Goal: Task Accomplishment & Management: Complete application form

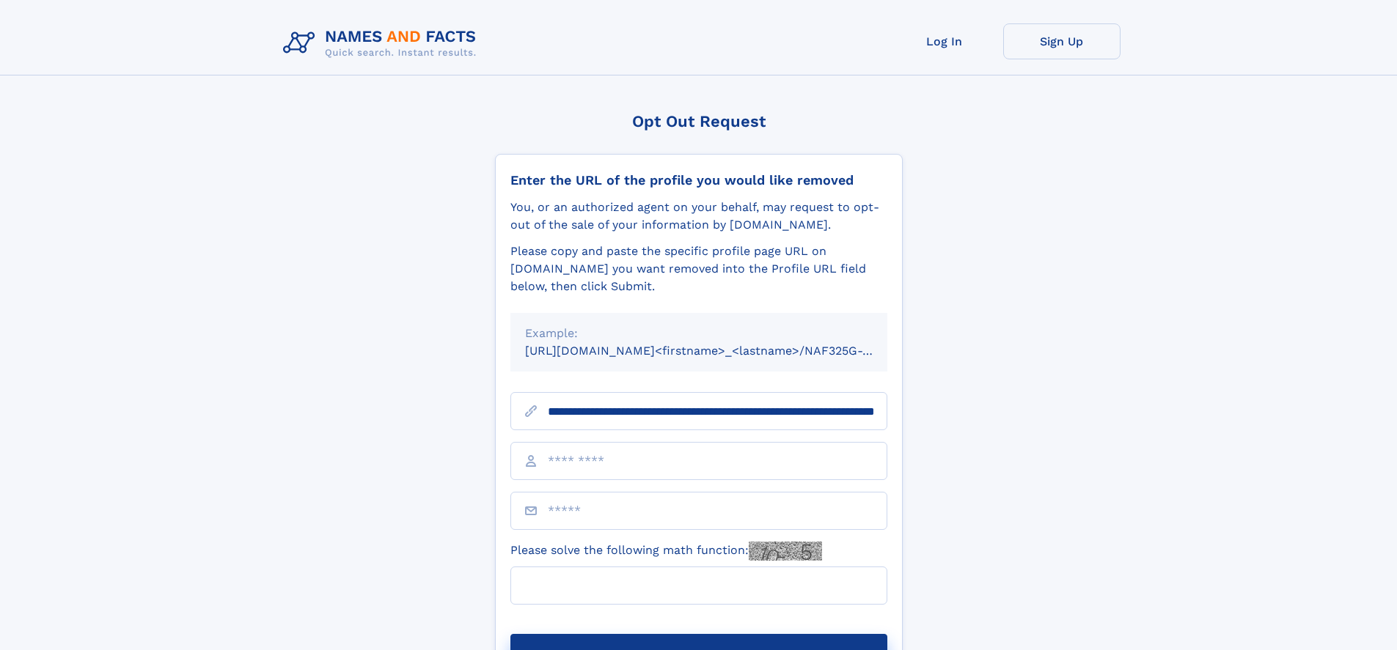
scroll to position [0, 144]
type input "**********"
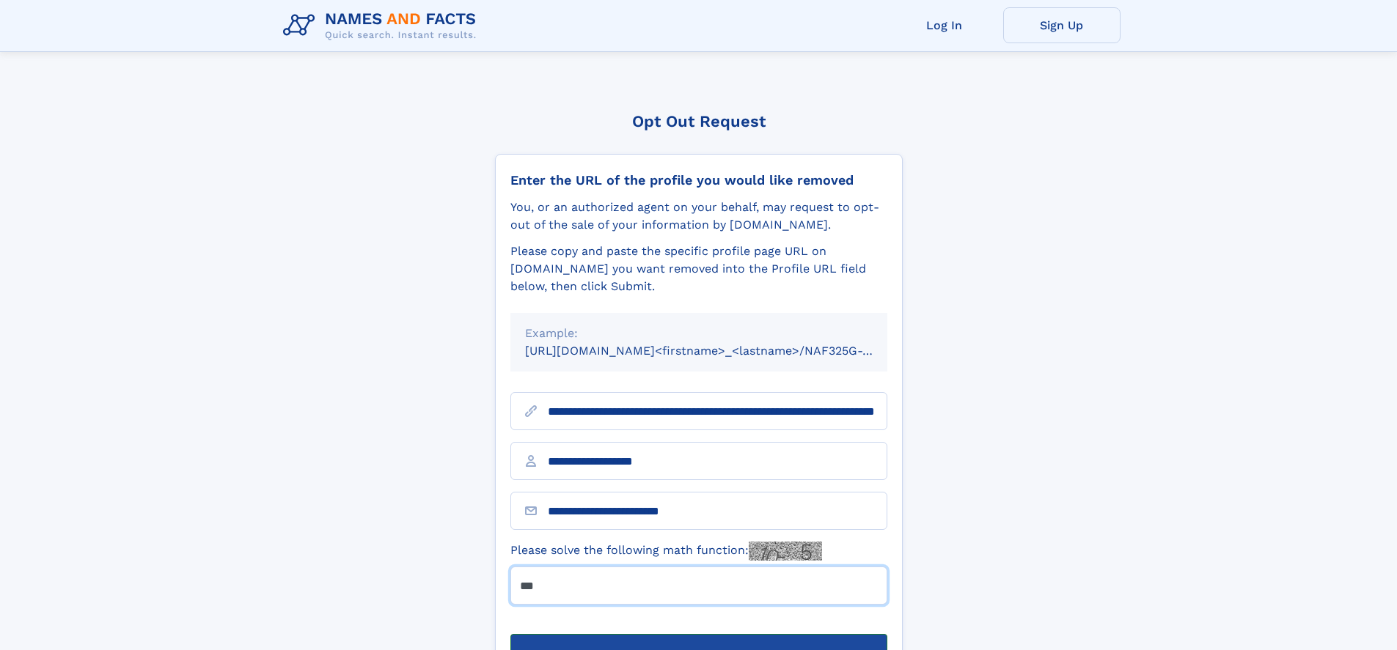
type input "***"
click at [698, 634] on button "Submit Opt Out Request" at bounding box center [698, 657] width 377 height 47
